Goal: Check status: Check status

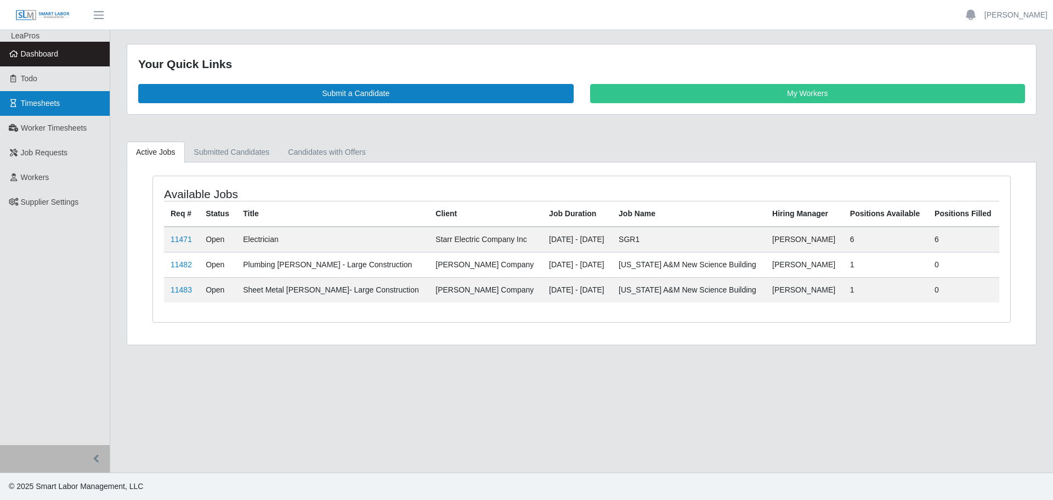
click at [60, 106] on link "Timesheets" at bounding box center [55, 103] width 110 height 25
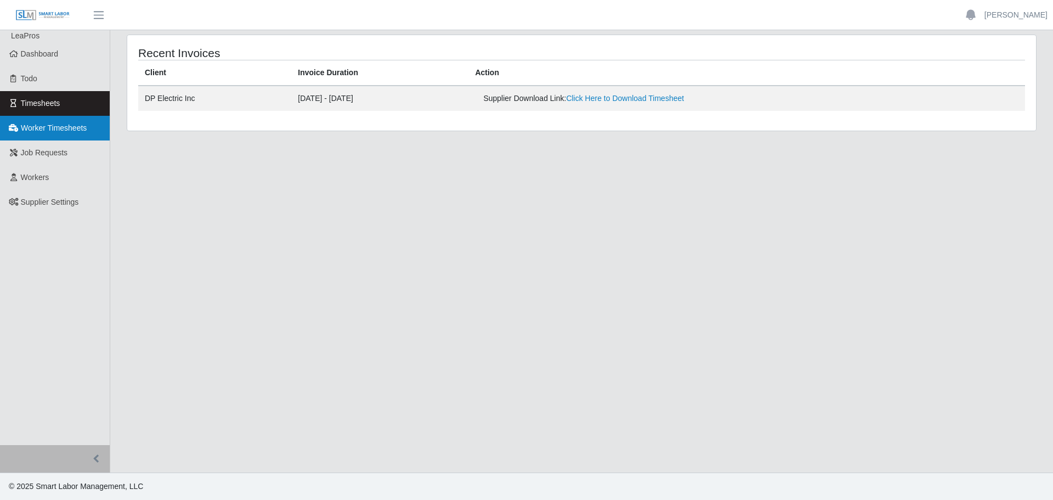
click at [73, 125] on span "Worker Timesheets" at bounding box center [54, 127] width 66 height 9
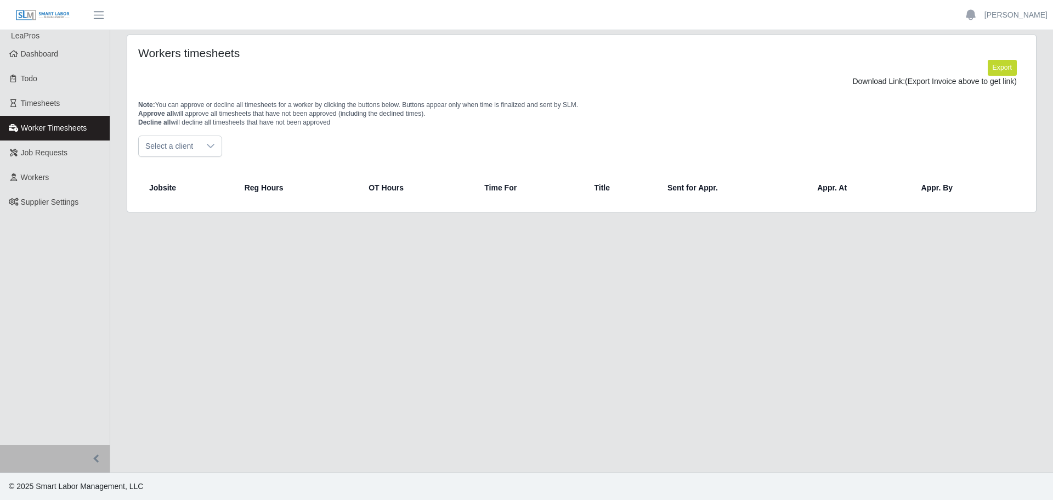
click at [212, 150] on icon at bounding box center [210, 145] width 9 height 9
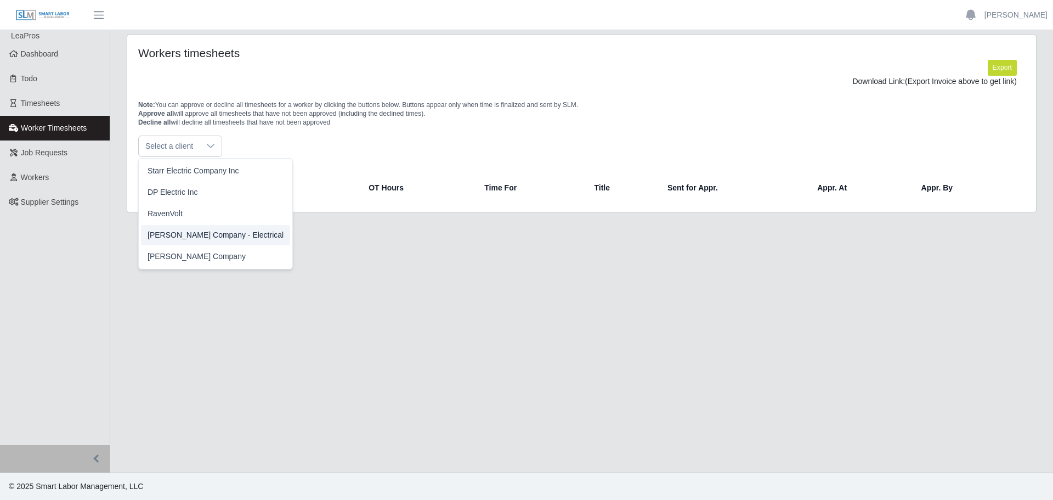
click at [197, 233] on span "Lee Company - Electrical" at bounding box center [216, 235] width 136 height 12
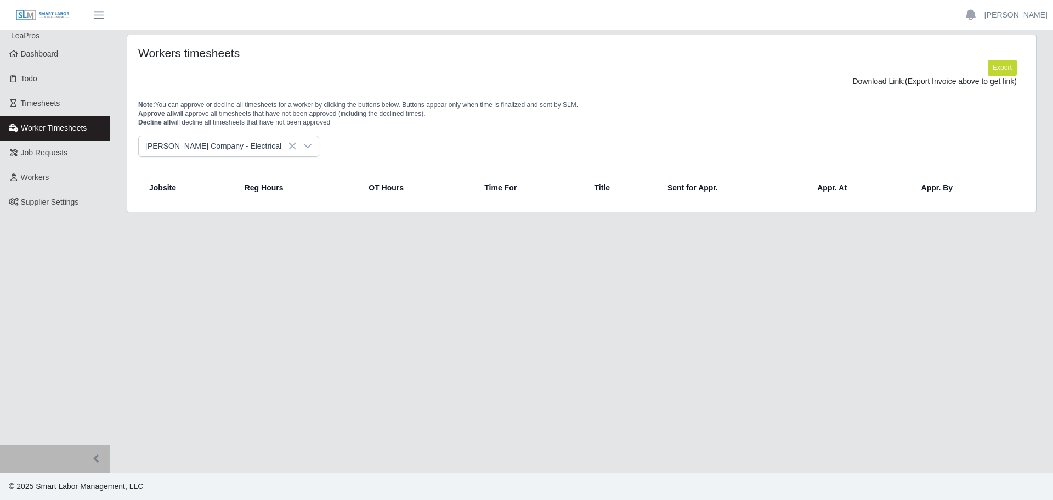
click at [303, 149] on icon at bounding box center [307, 145] width 9 height 9
click at [220, 173] on span "Starr Electric Company Inc" at bounding box center [194, 171] width 92 height 12
click at [58, 105] on span "Timesheets" at bounding box center [40, 103] width 39 height 9
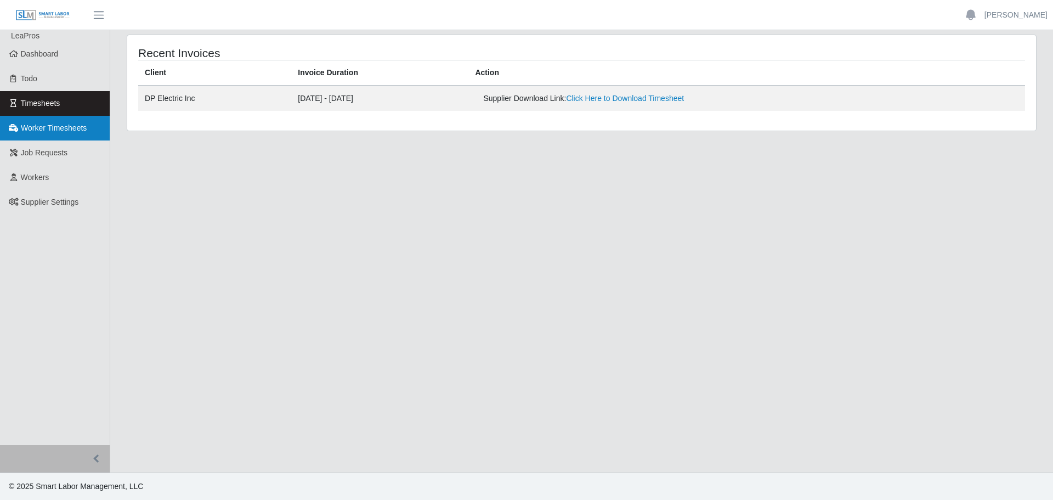
click at [54, 129] on span "Worker Timesheets" at bounding box center [54, 127] width 66 height 9
